Goal: Book appointment/travel/reservation

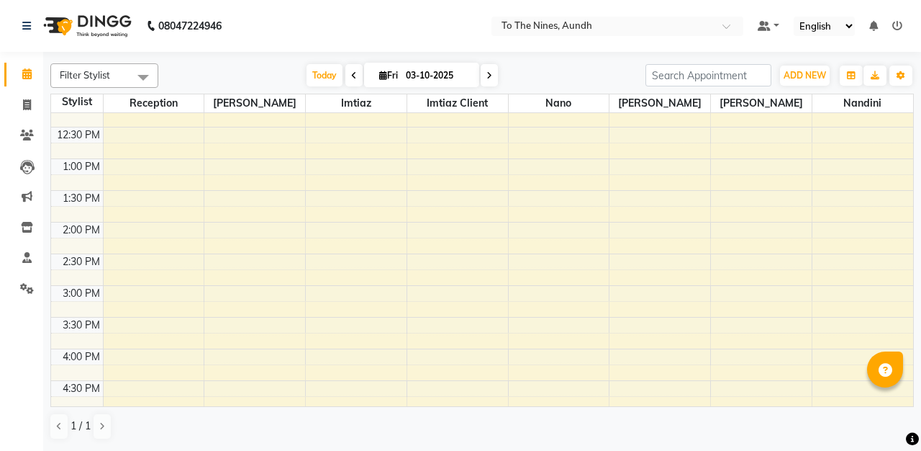
scroll to position [416, 0]
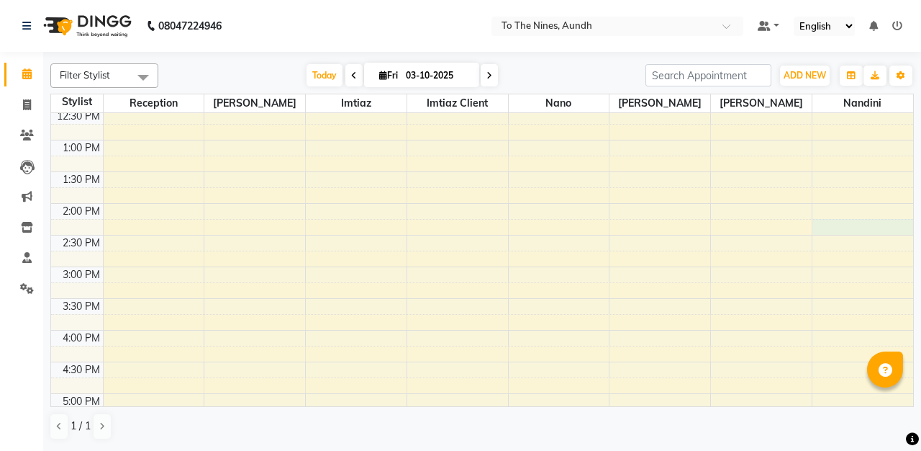
click at [872, 218] on div "6:00 AM 6:30 AM 7:00 AM 7:30 AM 8:00 AM 8:30 AM 9:00 AM 9:30 AM 10:00 AM 10:30 …" at bounding box center [482, 171] width 862 height 949
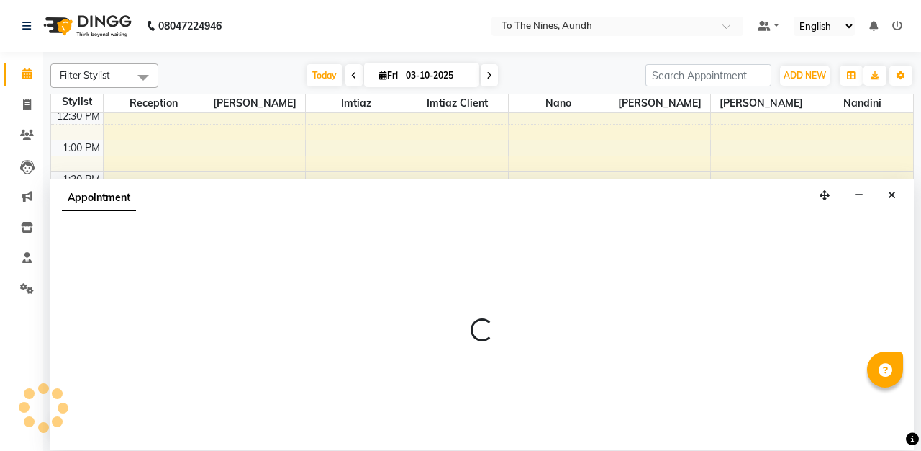
select select "92095"
select select "855"
select select "tentative"
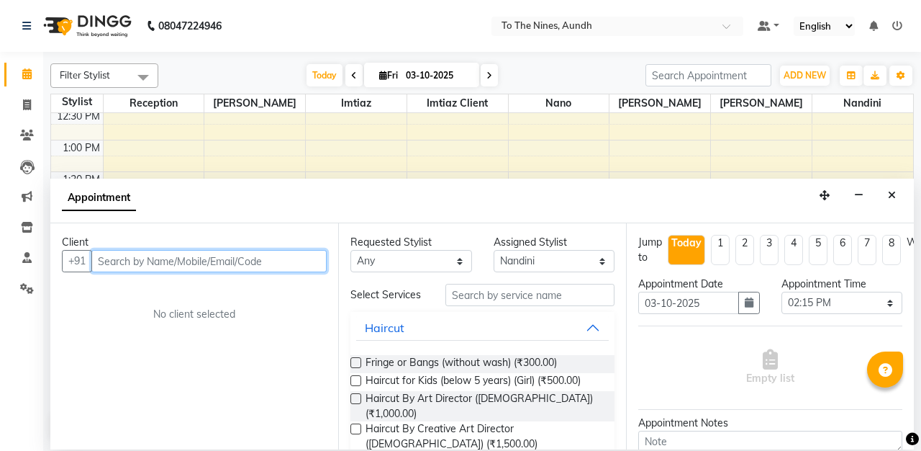
click at [200, 258] on input "text" at bounding box center [208, 261] width 235 height 22
type input "9860456526"
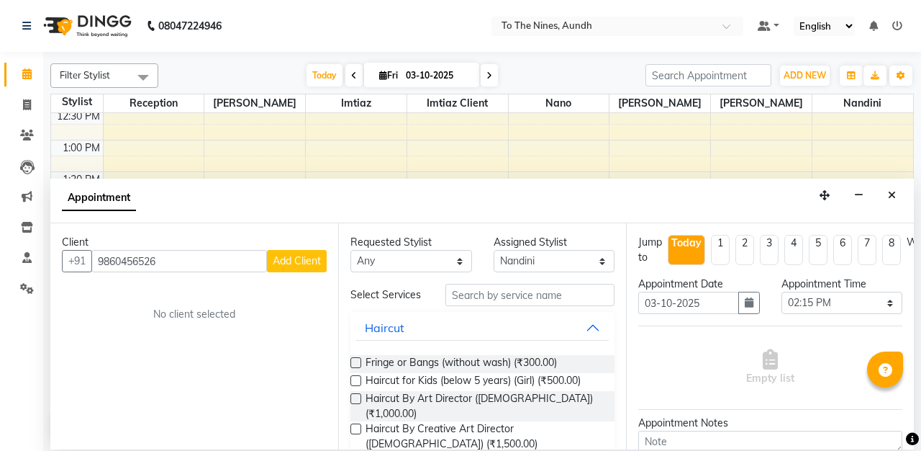
click at [305, 262] on span "Add Client" at bounding box center [297, 260] width 48 height 13
select select "22"
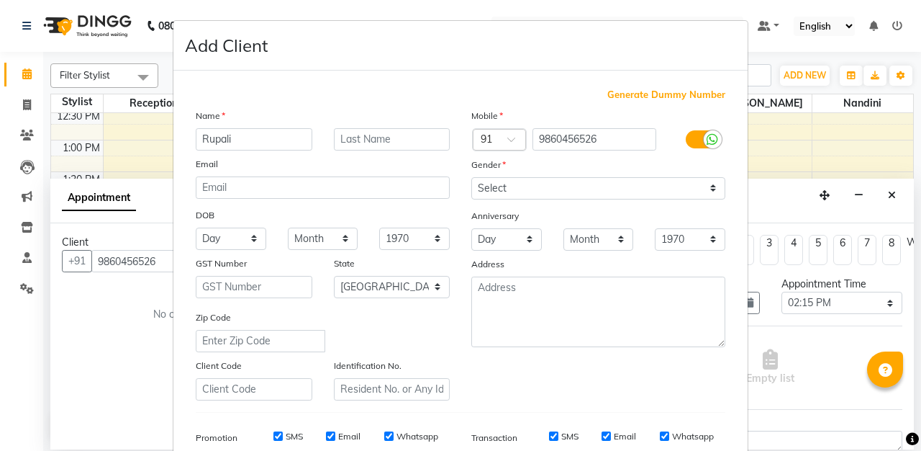
type input "Rupali"
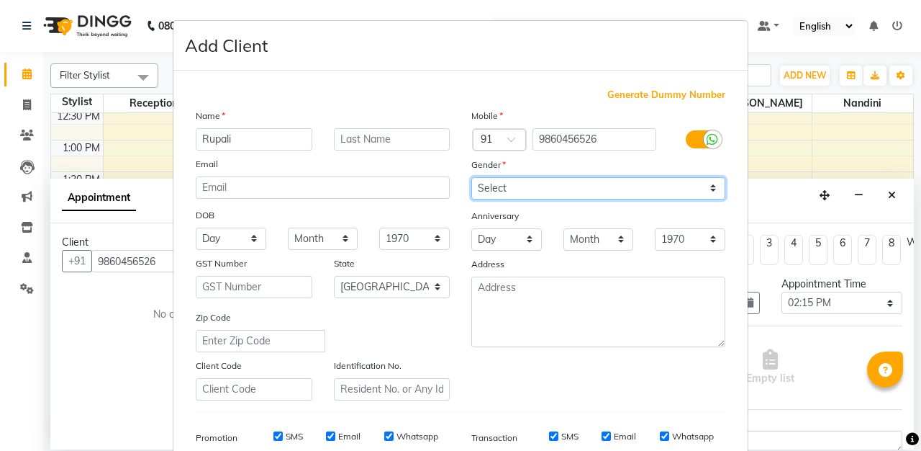
click at [716, 189] on select "Select [DEMOGRAPHIC_DATA] [DEMOGRAPHIC_DATA] Other Prefer Not To Say" at bounding box center [598, 188] width 254 height 22
select select "[DEMOGRAPHIC_DATA]"
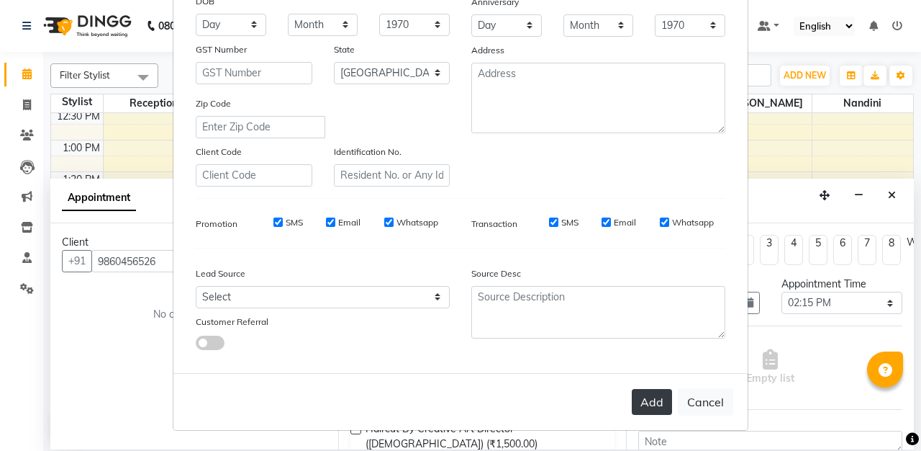
scroll to position [213, 0]
click at [659, 394] on button "Add" at bounding box center [652, 402] width 40 height 26
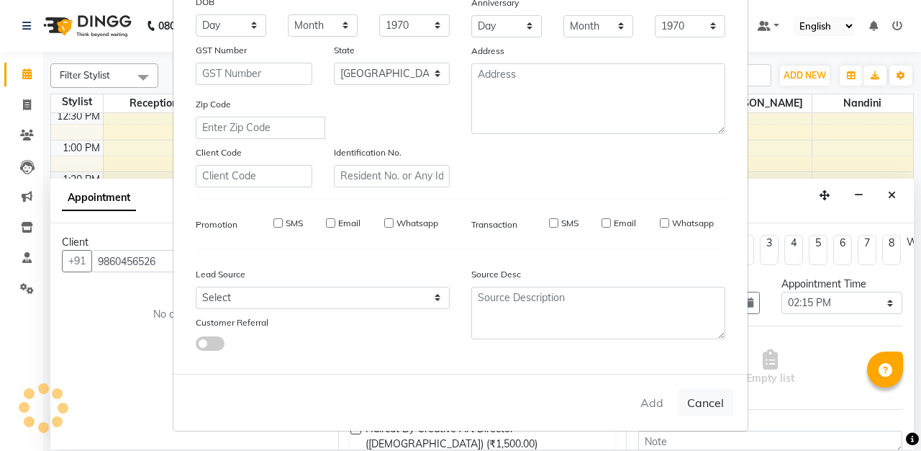
type input "98******26"
select select
select select "null"
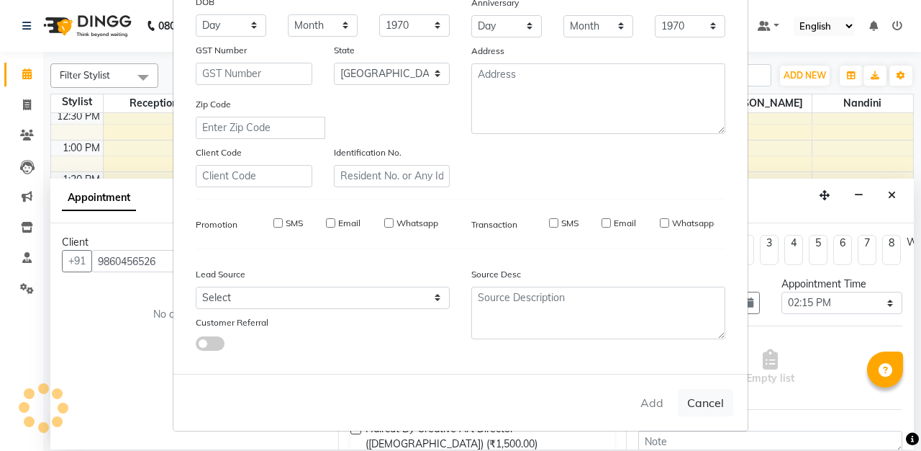
select select
checkbox input "false"
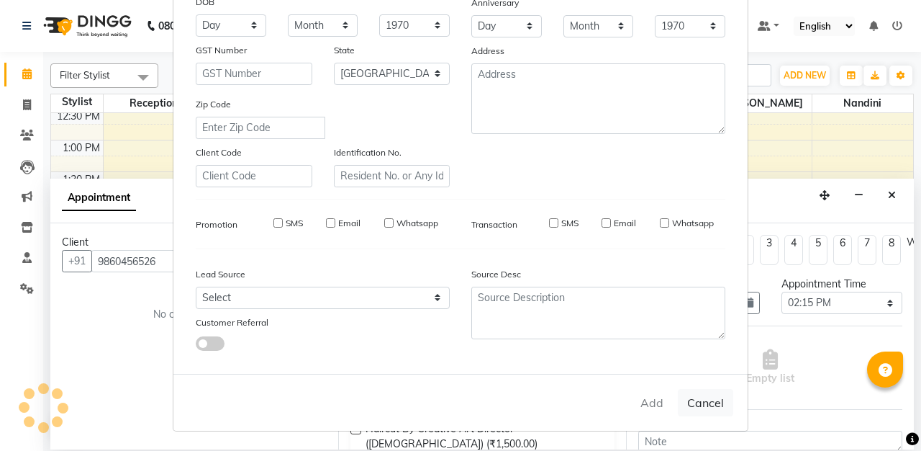
checkbox input "false"
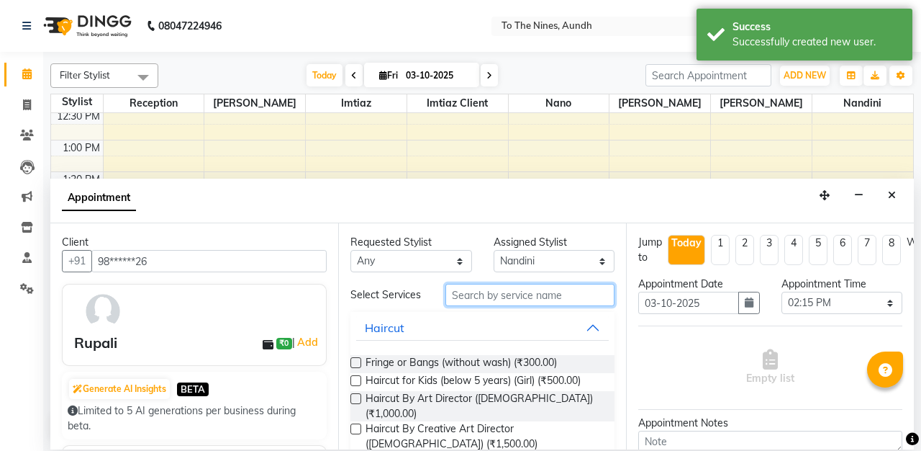
click at [529, 302] on input "text" at bounding box center [530, 295] width 169 height 22
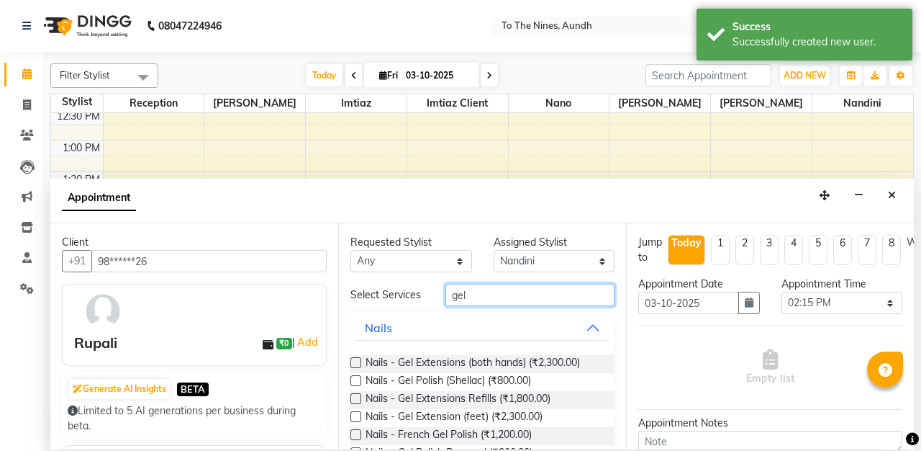
type input "gel"
click at [354, 364] on label at bounding box center [356, 362] width 11 height 11
click at [354, 364] on input "checkbox" at bounding box center [355, 363] width 9 height 9
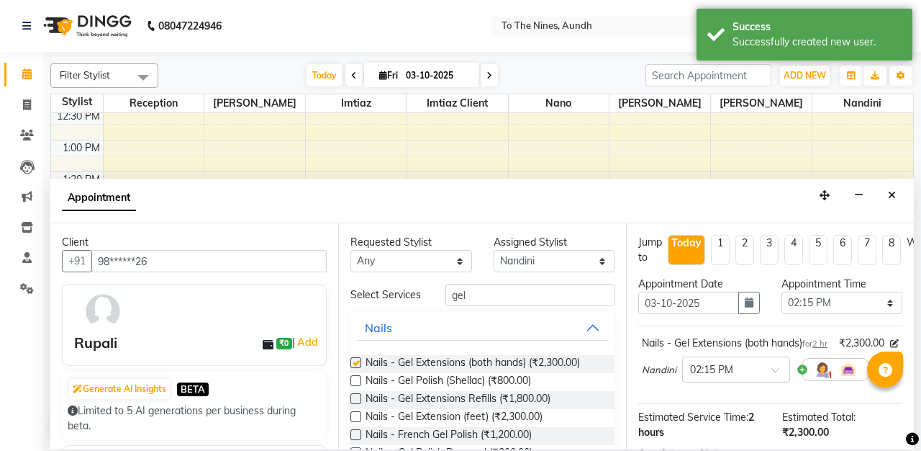
checkbox input "false"
click at [888, 299] on select "Select 07:00 AM 07:15 AM 07:30 AM 07:45 AM 08:00 AM 08:15 AM 08:30 AM 08:45 AM …" at bounding box center [843, 303] width 122 height 22
select select "840"
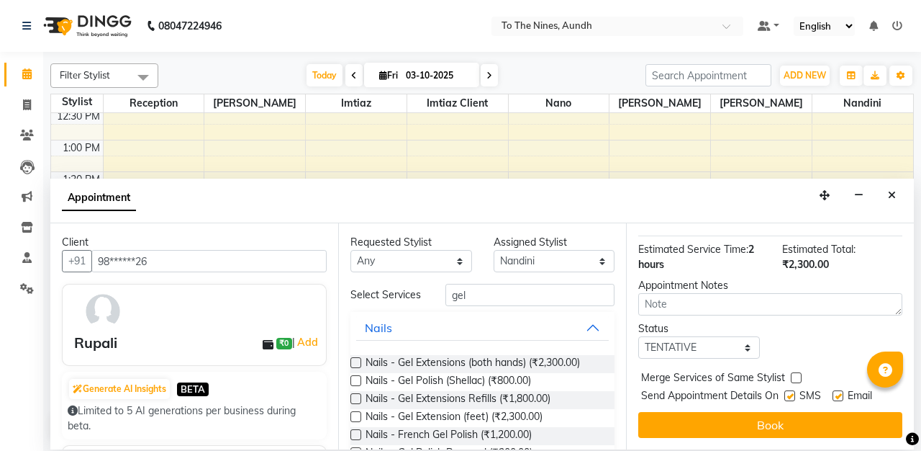
scroll to position [183, 0]
click at [746, 347] on select "Select TENTATIVE CONFIRM CHECK-IN UPCOMING" at bounding box center [699, 347] width 122 height 22
select select "confirm booking"
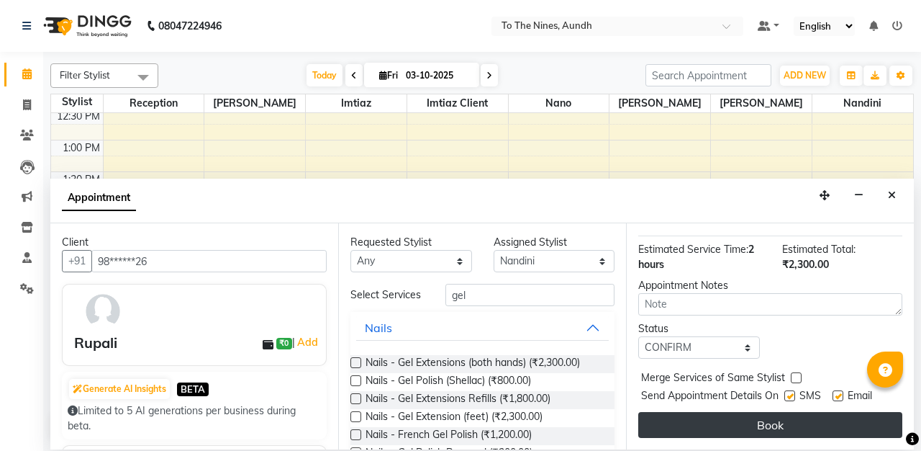
click at [767, 419] on button "Book" at bounding box center [770, 425] width 264 height 26
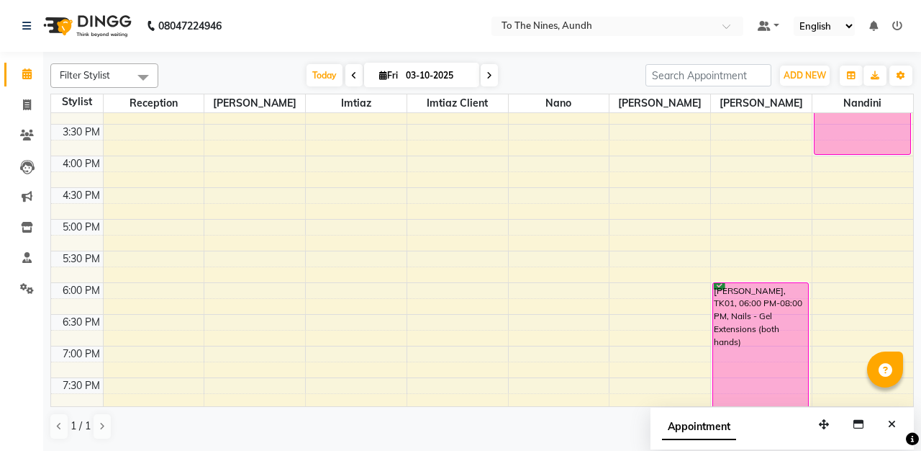
scroll to position [586, 0]
